Goal: Find specific fact: Find specific fact

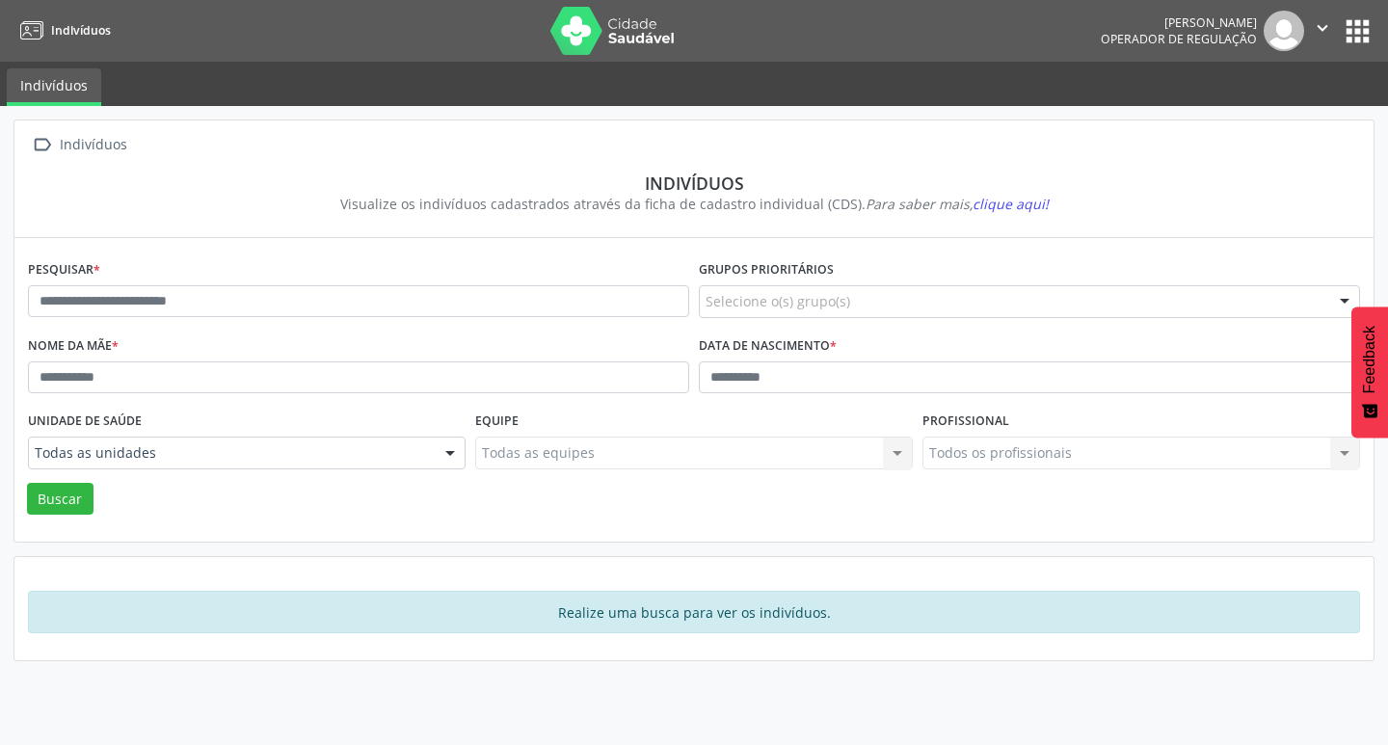
click at [723, 359] on label "Data de nascimento *" at bounding box center [768, 347] width 138 height 30
click at [306, 293] on input "text" at bounding box center [358, 301] width 661 height 33
type input "*****"
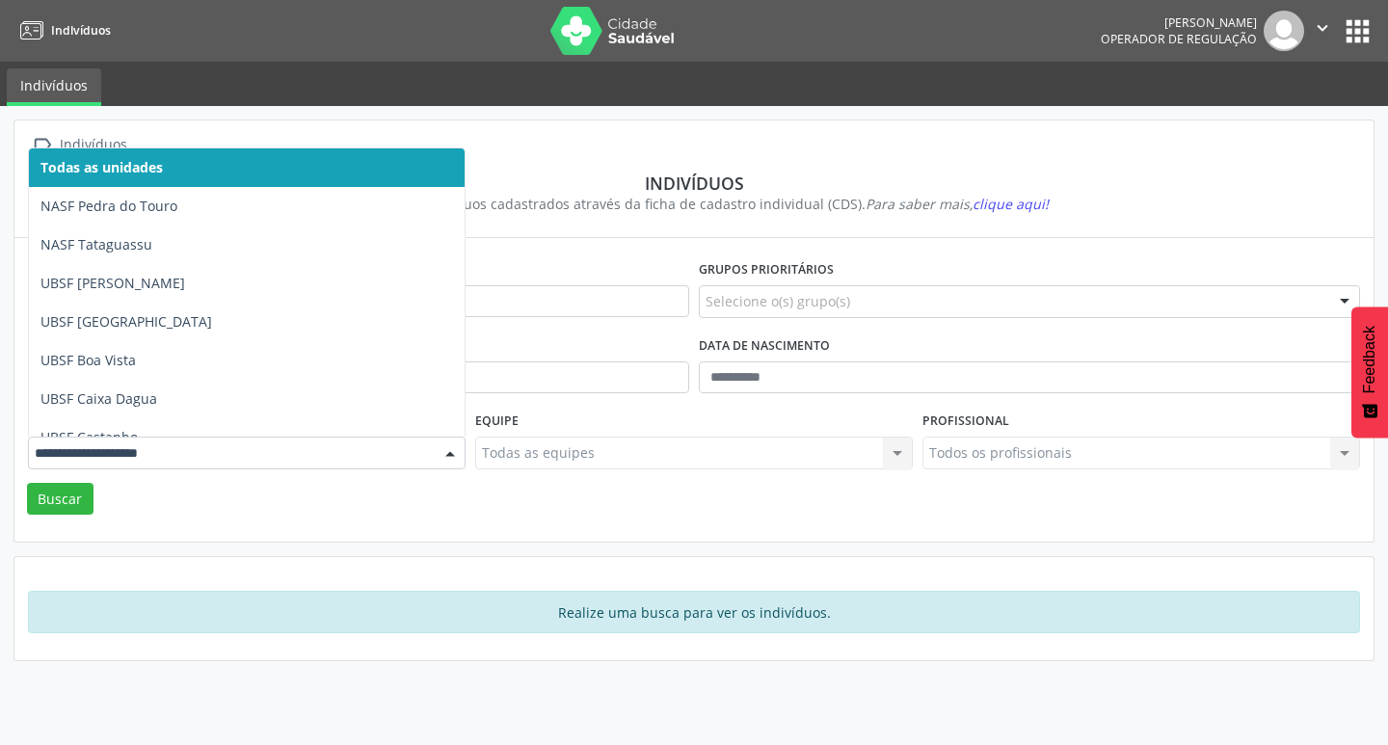
click at [157, 467] on div at bounding box center [247, 453] width 438 height 33
type input "*"
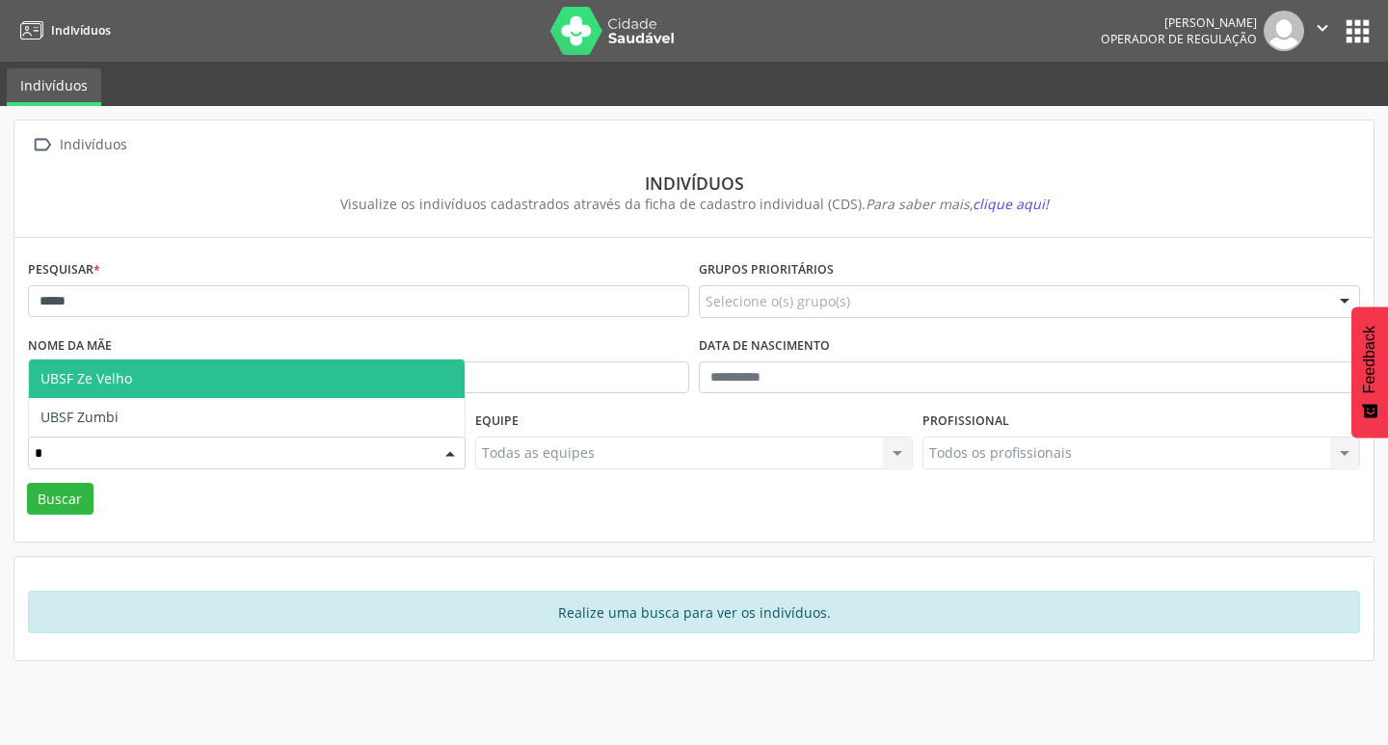
click at [137, 373] on span "UBSF Ze Velho" at bounding box center [247, 379] width 436 height 39
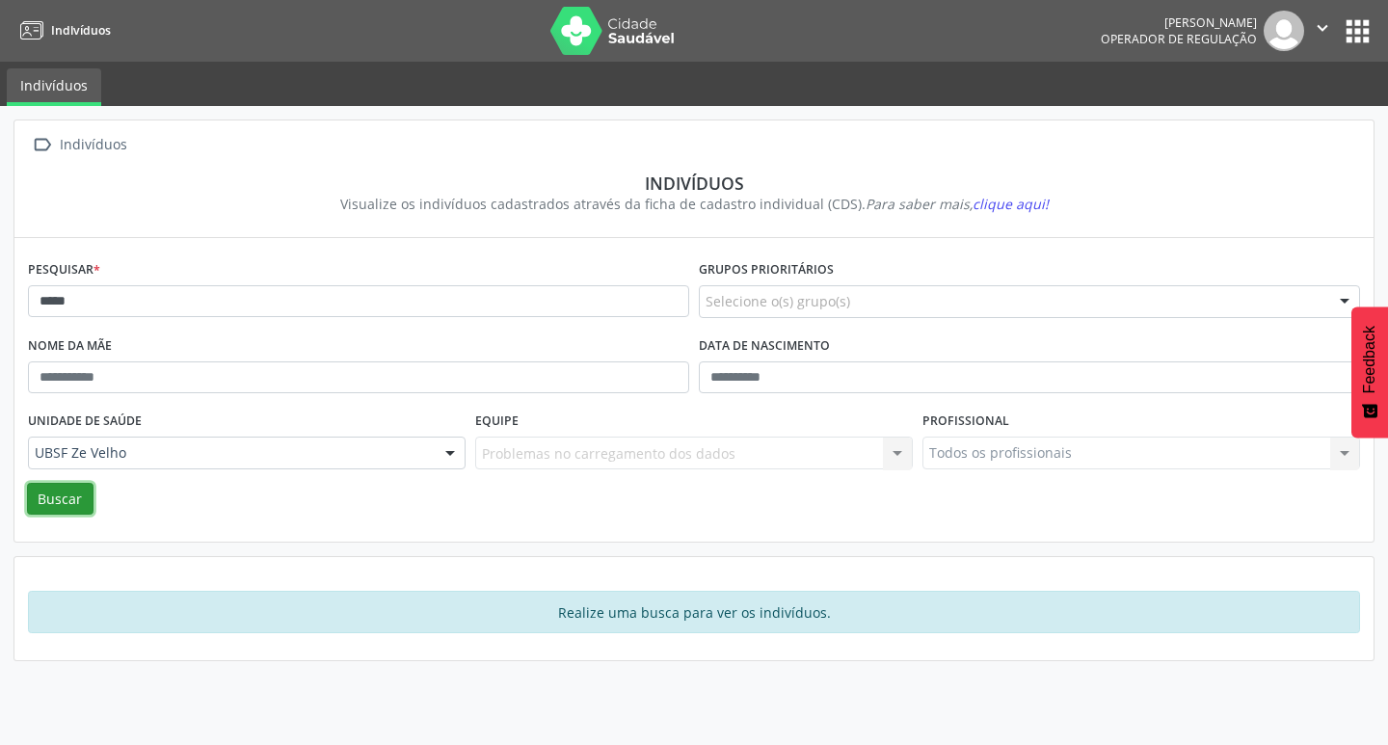
click at [65, 503] on button "Buscar" at bounding box center [60, 499] width 67 height 33
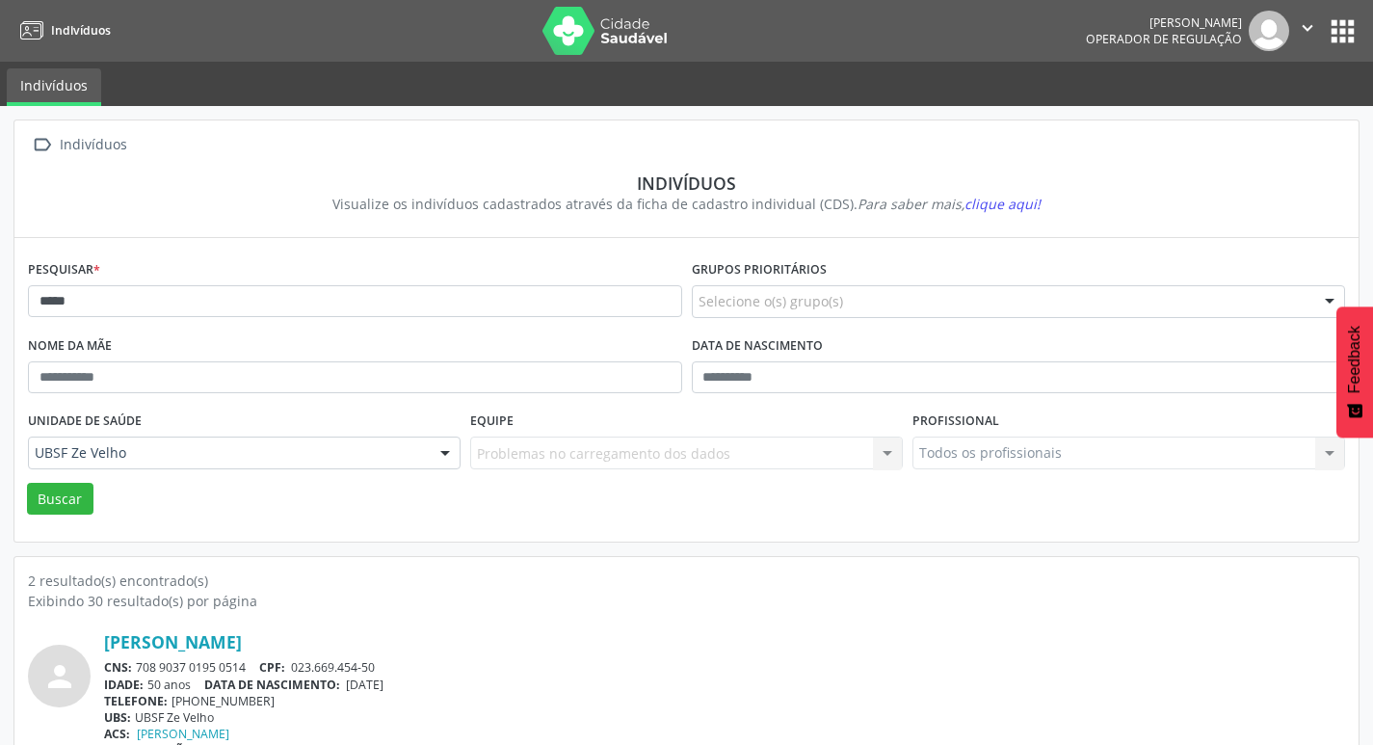
scroll to position [211, 0]
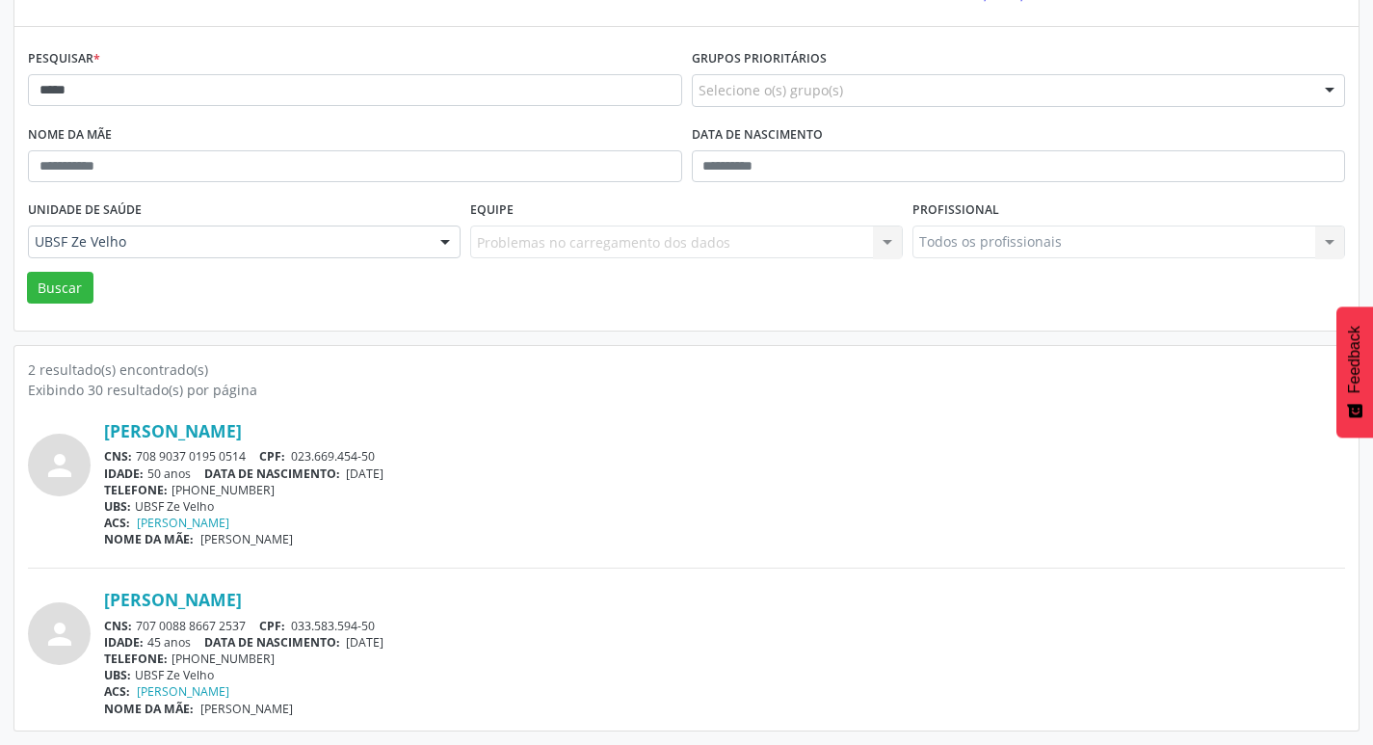
drag, startPoint x: 141, startPoint y: 454, endPoint x: 247, endPoint y: 454, distance: 106.0
click at [247, 454] on div "CNS: 708 9037 0195 0514 CPF: 023.669.454-50" at bounding box center [724, 456] width 1241 height 16
copy div "708 9037 0195 0514"
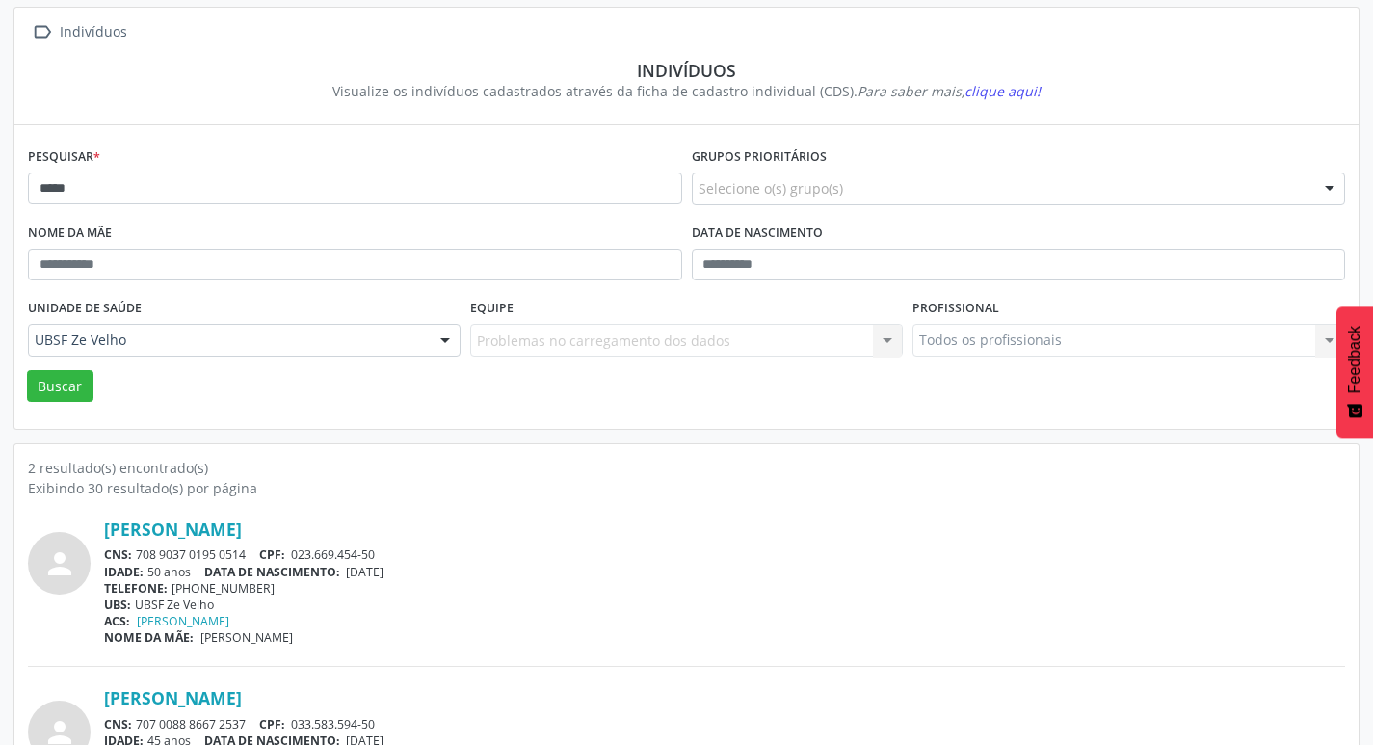
scroll to position [0, 0]
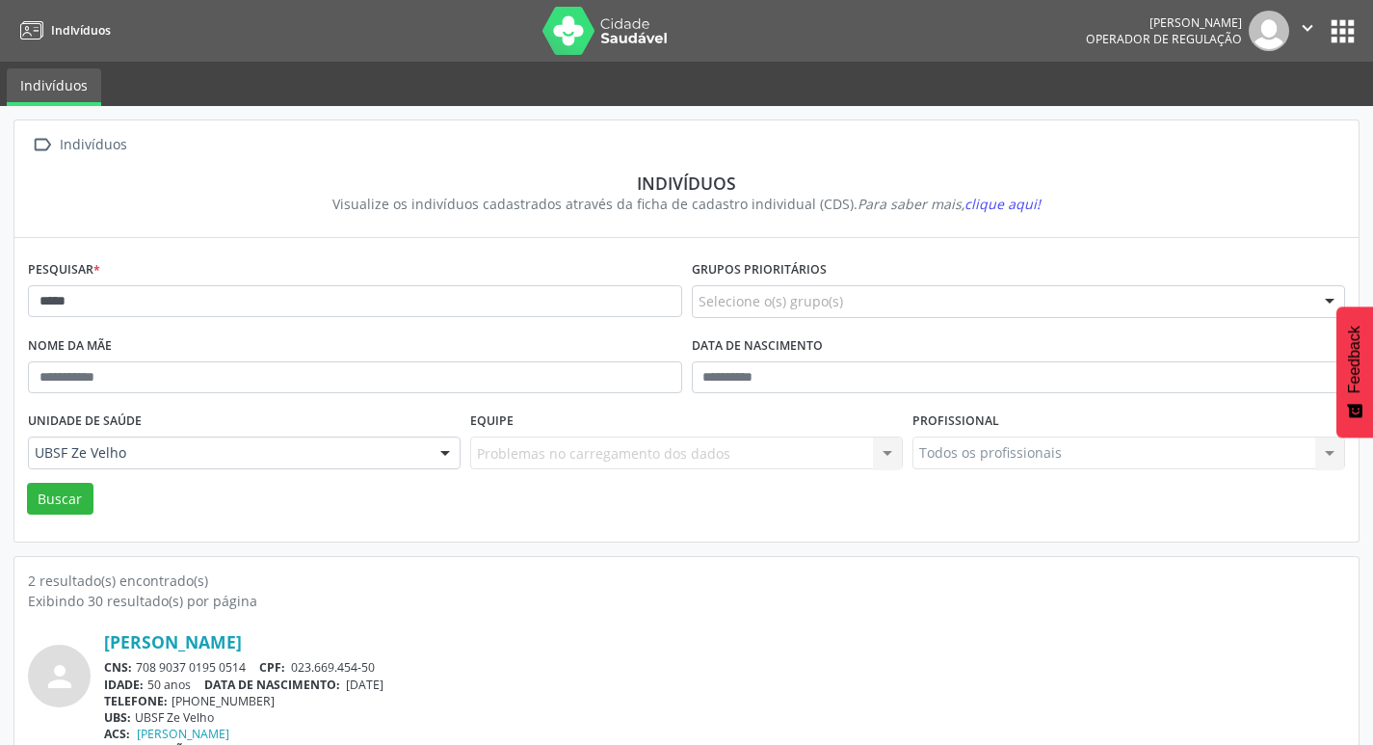
click at [1344, 21] on button "apps" at bounding box center [1343, 31] width 34 height 34
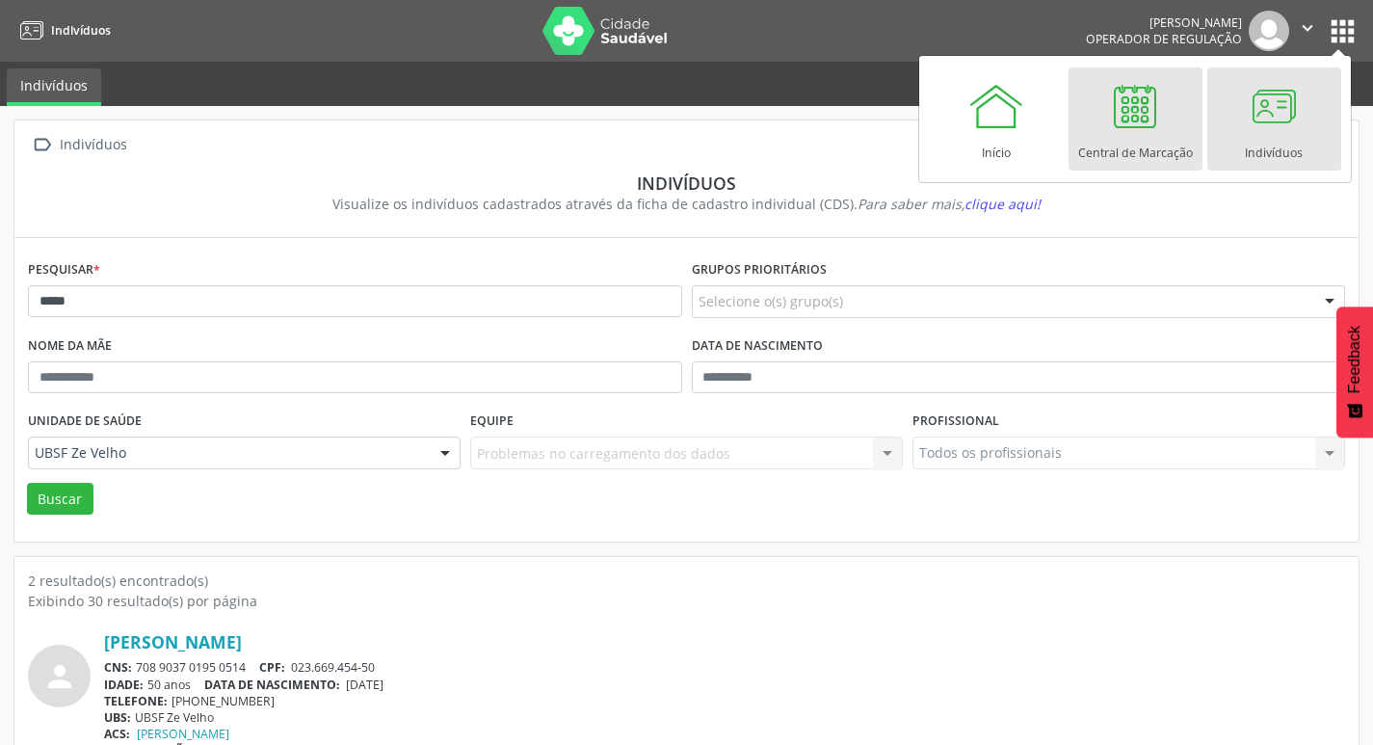
click at [1119, 138] on div "Central de Marcação" at bounding box center [1136, 148] width 115 height 26
